Goal: Task Accomplishment & Management: Complete application form

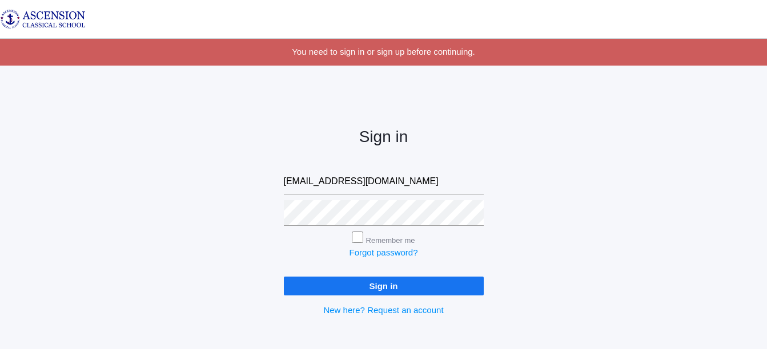
click at [454, 186] on input "jadams.acsshreveport@gmail.com" at bounding box center [384, 182] width 200 height 26
type input "j"
type input "[EMAIL_ADDRESS][DOMAIN_NAME]"
click at [399, 289] on input "Sign in" at bounding box center [384, 286] width 200 height 19
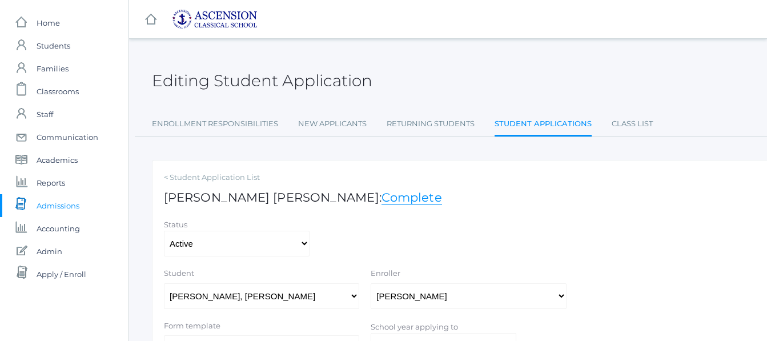
click at [381, 200] on link "Complete" at bounding box center [411, 197] width 61 height 15
click at [66, 211] on span "Admissions" at bounding box center [58, 205] width 43 height 23
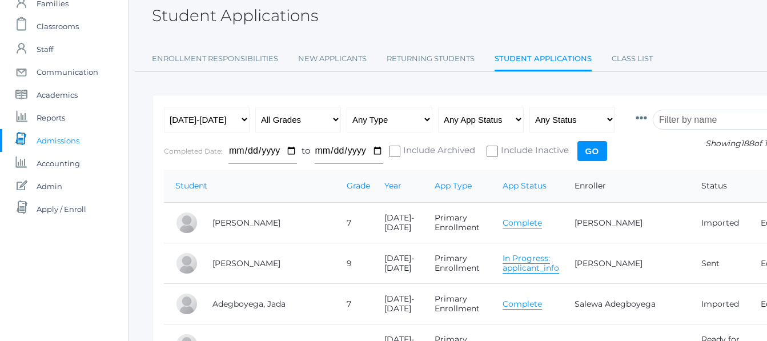
scroll to position [69, 0]
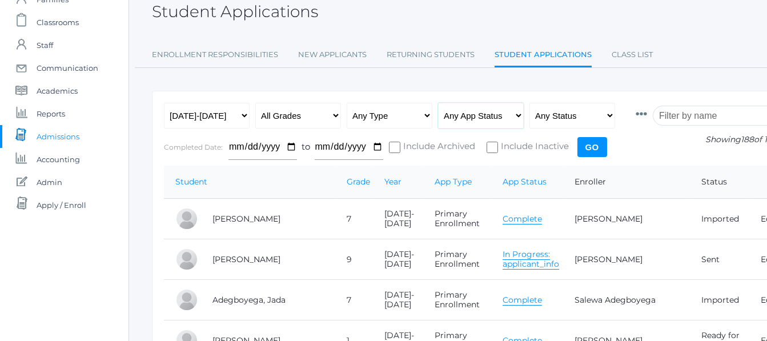
click at [513, 118] on select "Any App Status Not Started In Progress Complete" at bounding box center [481, 116] width 86 height 26
click at [562, 114] on select "Any Status Ready to Send Sent Done Ready to Import Imported" at bounding box center [572, 116] width 86 height 26
click at [404, 113] on select "Any Type New Student - Promoted - Not Promoted All Enrollment - Primary - Secon…" at bounding box center [390, 116] width 86 height 26
select select "not_promoted_application"
click at [347, 103] on select "Any Type New Student - Promoted - Not Promoted All Enrollment - Primary - Secon…" at bounding box center [390, 116] width 86 height 26
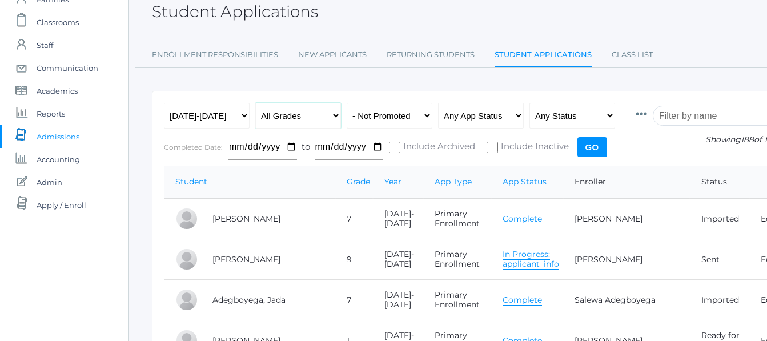
click at [321, 119] on select "All Grades Grammar - Kindergarten - 1st Grade - 2nd Grade - 3rd Grade - 4th Gra…" at bounding box center [298, 116] width 86 height 26
select select "6"
click at [255, 103] on select "All Grades Grammar - Kindergarten - 1st Grade - 2nd Grade - 3rd Grade - 4th Gra…" at bounding box center [298, 116] width 86 height 26
click at [594, 144] on input "Go" at bounding box center [592, 147] width 30 height 20
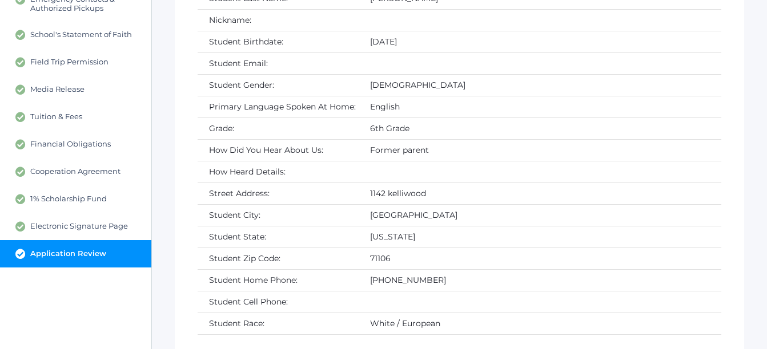
scroll to position [305, 0]
click at [66, 195] on span "1% Scholarship Fund" at bounding box center [68, 200] width 77 height 10
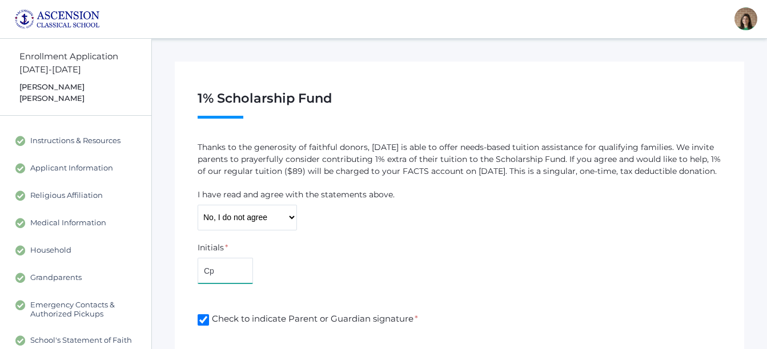
click at [309, 260] on div "Initials * Cp" at bounding box center [459, 265] width 535 height 46
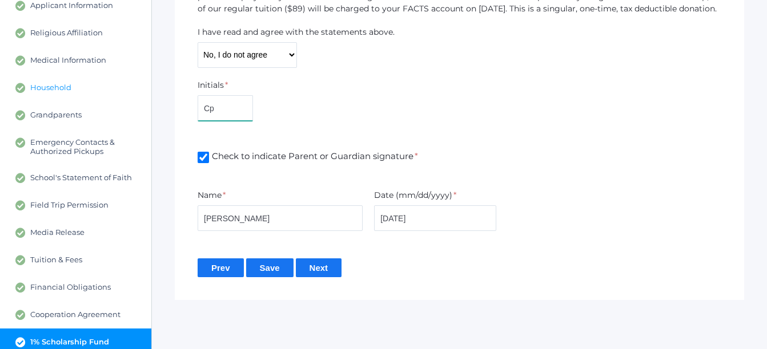
scroll to position [225, 0]
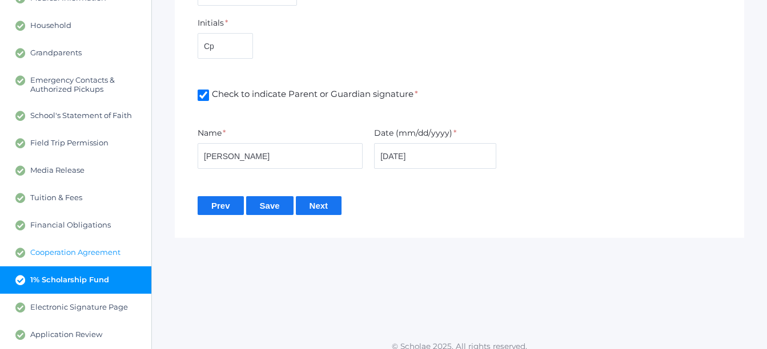
click at [56, 248] on span "Cooperation Agreement" at bounding box center [75, 253] width 90 height 10
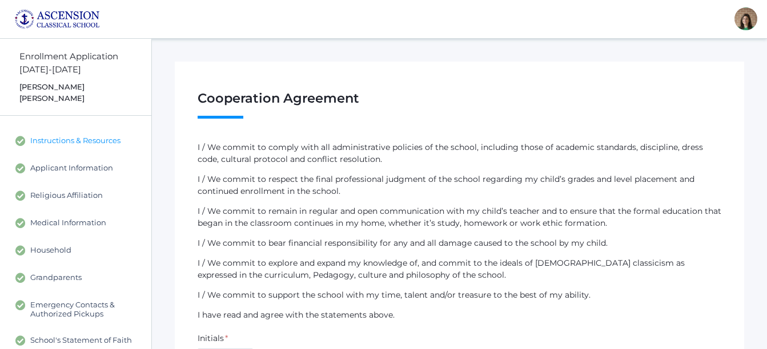
click at [59, 136] on span "Instructions & Resources" at bounding box center [75, 141] width 90 height 10
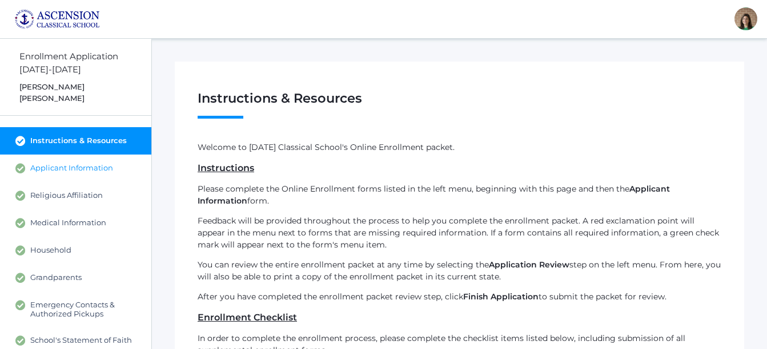
click at [56, 163] on span "Applicant Information" at bounding box center [71, 168] width 83 height 10
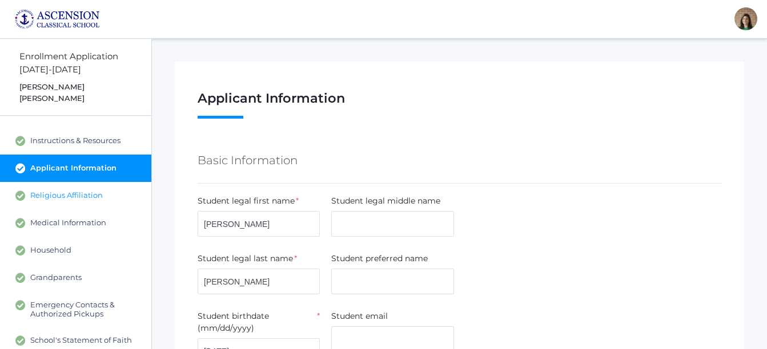
click at [54, 191] on span "Religious Affiliation" at bounding box center [66, 196] width 73 height 10
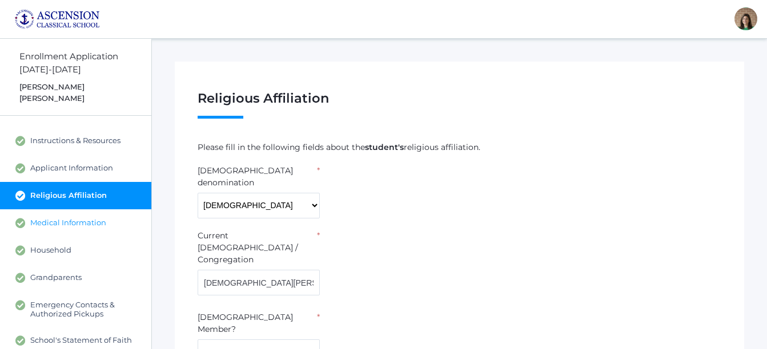
click at [43, 218] on span "Medical Information" at bounding box center [68, 223] width 76 height 10
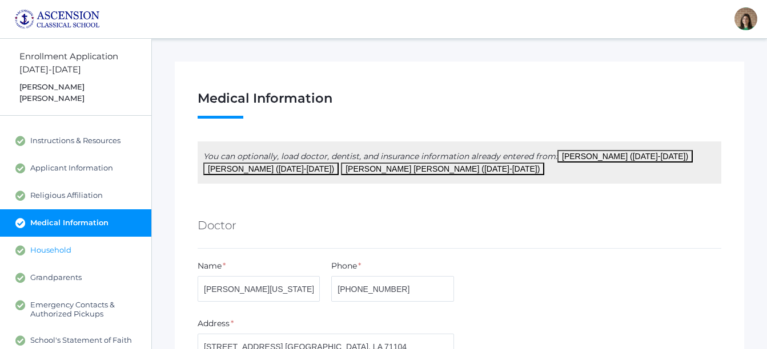
click at [38, 247] on link "Household" at bounding box center [75, 250] width 151 height 27
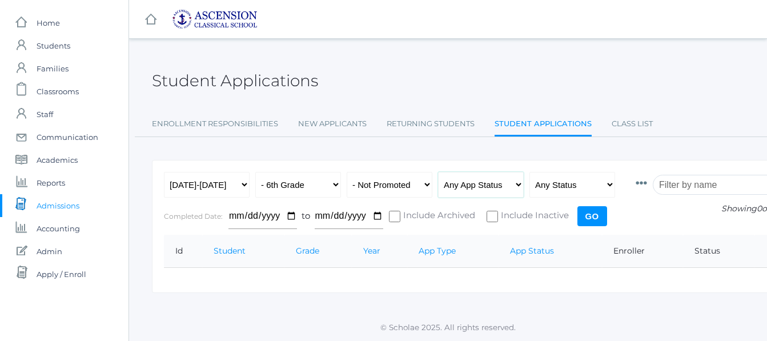
click at [474, 189] on select "Any App Status Not Started In Progress Complete" at bounding box center [481, 185] width 86 height 26
select select "complete"
click at [438, 172] on select "Any App Status Not Started In Progress Complete" at bounding box center [481, 185] width 86 height 26
click at [587, 214] on input "Go" at bounding box center [592, 216] width 30 height 20
click at [331, 185] on select "All Grades Grammar - Kindergarten - 1st Grade - 2nd Grade - 3rd Grade - 4th Gra…" at bounding box center [298, 185] width 86 height 26
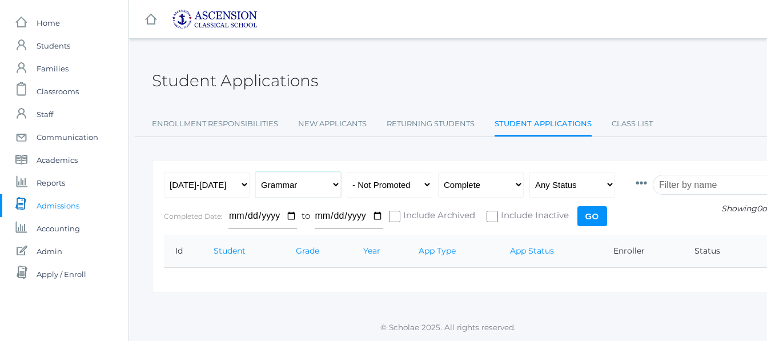
click at [255, 172] on select "All Grades Grammar - Kindergarten - 1st Grade - 2nd Grade - 3rd Grade - 4th Gra…" at bounding box center [298, 185] width 86 height 26
click at [321, 178] on select "All Grades Grammar - Kindergarten - 1st Grade - 2nd Grade - 3rd Grade - 4th Gra…" at bounding box center [298, 185] width 86 height 26
select select "any"
click at [255, 172] on select "All Grades Grammar - Kindergarten - 1st Grade - 2nd Grade - 3rd Grade - 4th Gra…" at bounding box center [298, 185] width 86 height 26
click at [590, 214] on input "Go" at bounding box center [592, 216] width 30 height 20
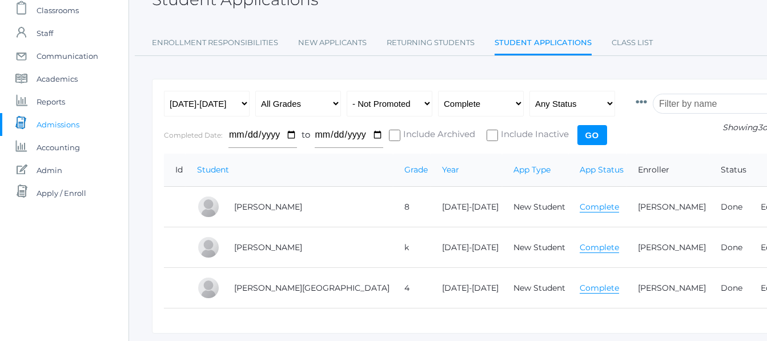
scroll to position [98, 0]
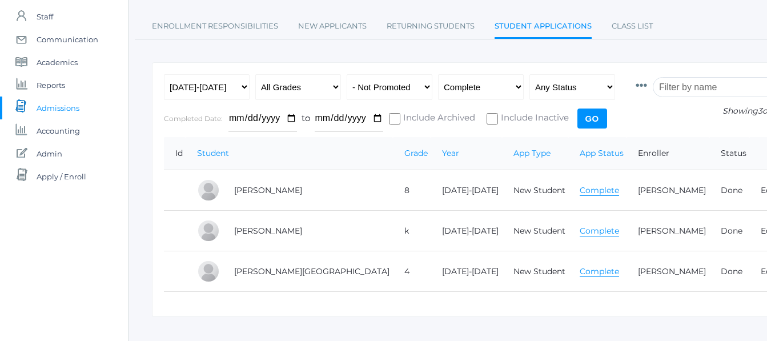
click at [580, 271] on link "Complete" at bounding box center [599, 271] width 39 height 11
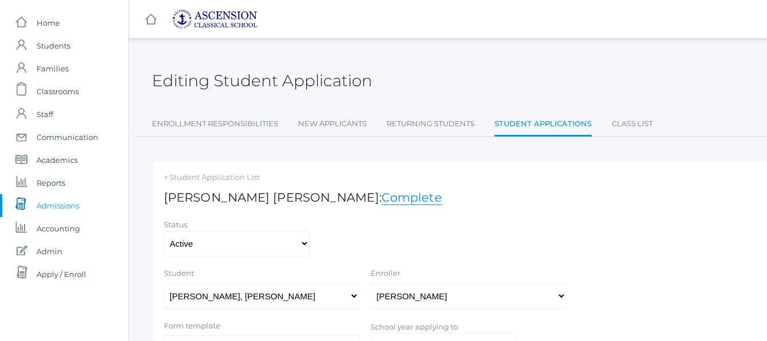
scroll to position [0, 11]
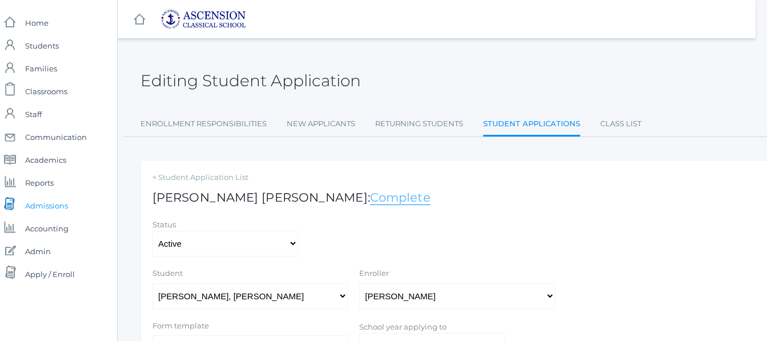
click at [370, 201] on link "Complete" at bounding box center [400, 197] width 61 height 15
click at [57, 206] on span "Admissions" at bounding box center [46, 205] width 43 height 23
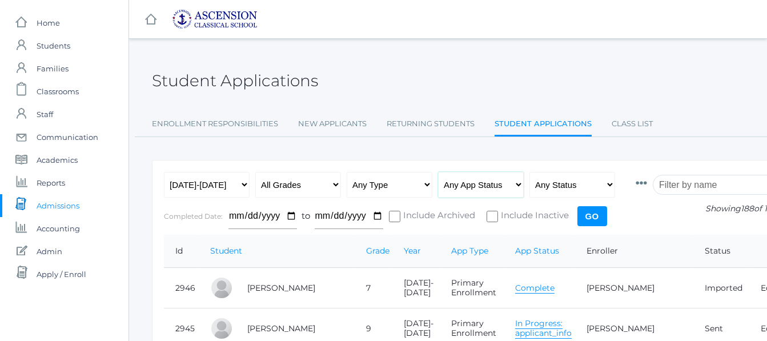
click at [493, 183] on select "Any App Status Not Started In Progress Complete" at bounding box center [481, 185] width 86 height 26
select select "complete"
click at [438, 172] on select "Any App Status Not Started In Progress Complete" at bounding box center [481, 185] width 86 height 26
click at [597, 214] on input "Go" at bounding box center [592, 216] width 30 height 20
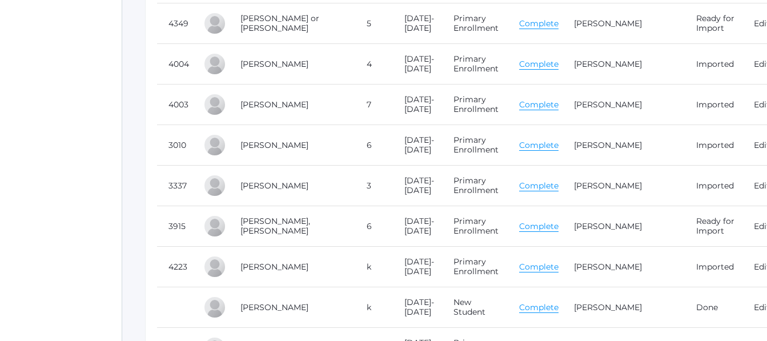
scroll to position [4131, 7]
click at [552, 223] on link "Complete" at bounding box center [538, 227] width 39 height 11
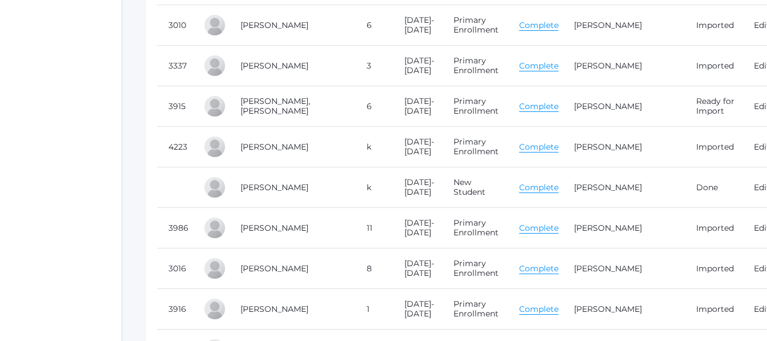
scroll to position [4277, 7]
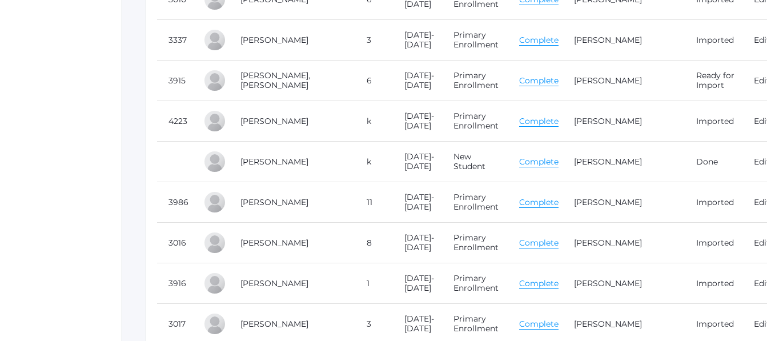
click at [558, 239] on link "Complete" at bounding box center [538, 243] width 39 height 11
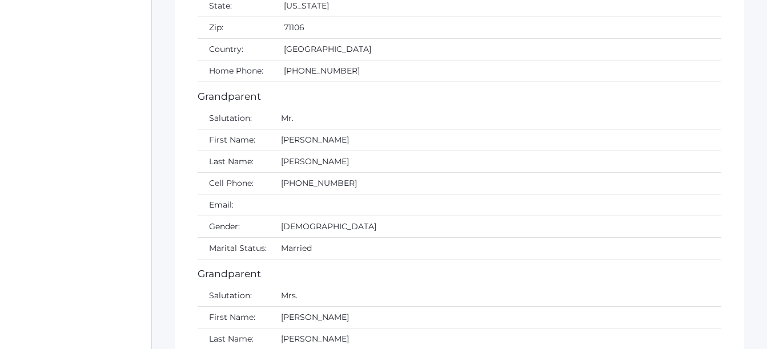
scroll to position [3513, 0]
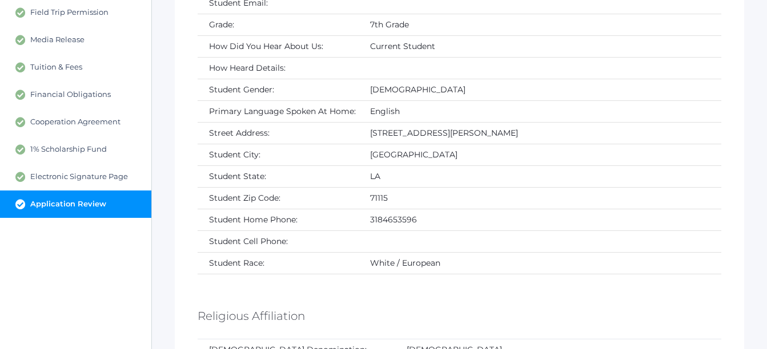
scroll to position [343, 0]
